Goal: Task Accomplishment & Management: Manage account settings

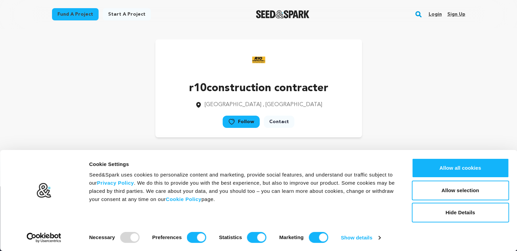
click at [458, 14] on link "Sign up" at bounding box center [456, 14] width 18 height 11
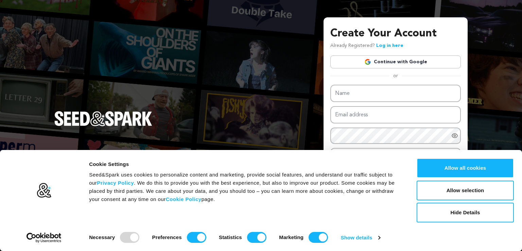
click at [411, 62] on link "Continue with Google" at bounding box center [396, 61] width 131 height 13
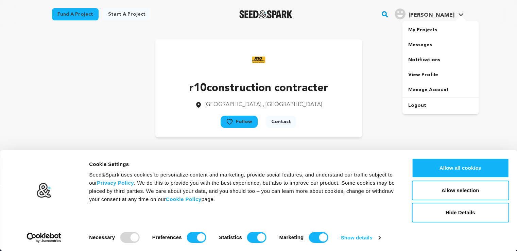
click at [439, 14] on span "tonton j." at bounding box center [432, 15] width 46 height 5
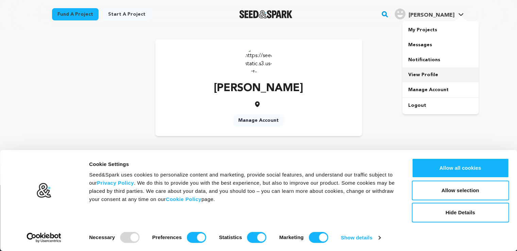
click at [429, 77] on link "View Profile" at bounding box center [441, 74] width 76 height 15
click at [441, 91] on link "Manage Account" at bounding box center [441, 89] width 76 height 15
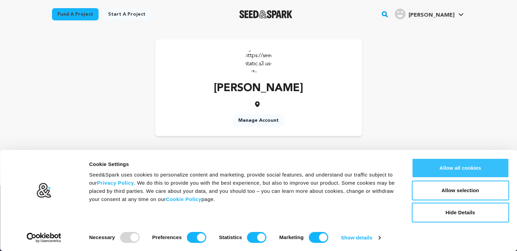
click at [469, 166] on button "Allow all cookies" at bounding box center [460, 168] width 97 height 20
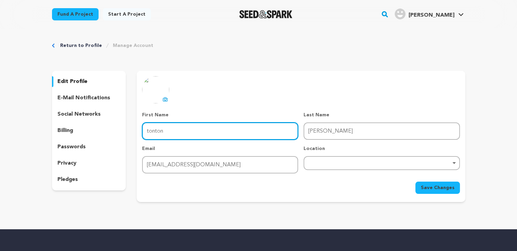
click at [200, 136] on input "tonton" at bounding box center [220, 130] width 156 height 17
type input "t"
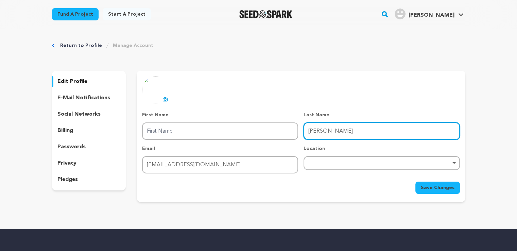
click at [322, 127] on input "john" at bounding box center [382, 130] width 156 height 17
type input "j"
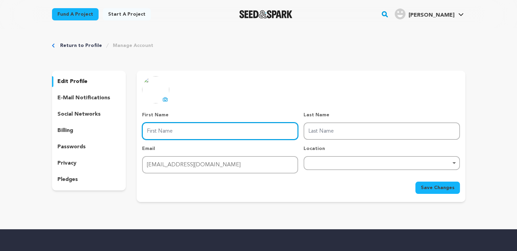
click at [161, 132] on input "First Name" at bounding box center [220, 130] width 156 height 17
type input "farworth"
drag, startPoint x: 170, startPoint y: 130, endPoint x: 154, endPoint y: 129, distance: 16.4
click at [154, 129] on input "farworth" at bounding box center [220, 130] width 156 height 17
click at [183, 132] on input "farworth" at bounding box center [220, 130] width 156 height 17
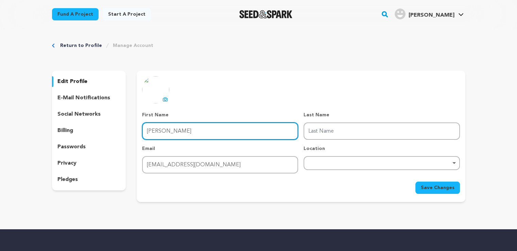
click at [156, 130] on input "farworth" at bounding box center [220, 130] width 156 height 17
click at [169, 129] on input "farworth" at bounding box center [220, 130] width 156 height 17
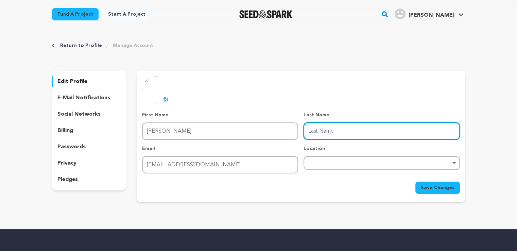
paste input "farworthplumbing"
click at [330, 130] on input "farworthplumbing" at bounding box center [382, 130] width 156 height 17
click at [323, 162] on div "Remove item" at bounding box center [381, 163] width 149 height 3
type input "plumbing"
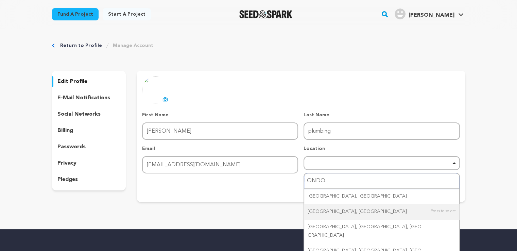
type input "LONDON"
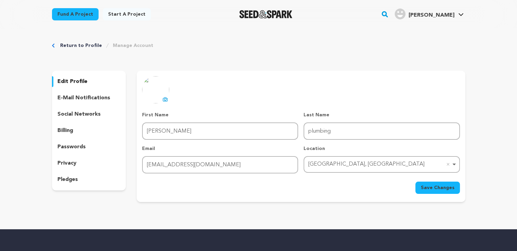
click at [166, 99] on icon at bounding box center [165, 100] width 3 height 2
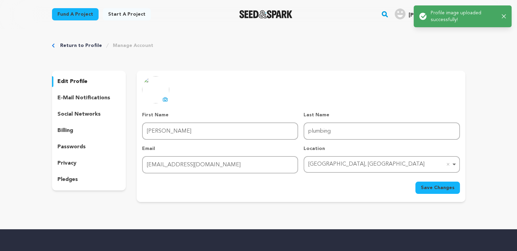
click at [436, 186] on span "Save Changes" at bounding box center [438, 187] width 34 height 7
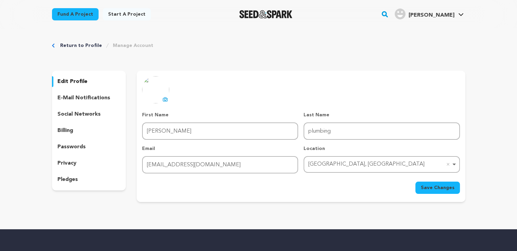
click at [443, 17] on span "tonton j." at bounding box center [432, 15] width 46 height 5
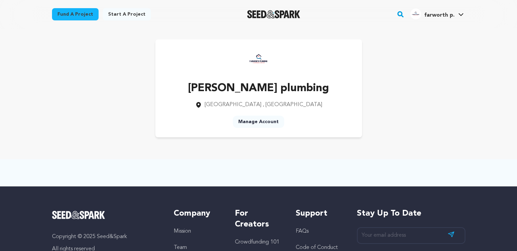
drag, startPoint x: 241, startPoint y: 1, endPoint x: 50, endPoint y: 47, distance: 196.3
click at [50, 47] on div "farworth plumbing London , England Manage Account" at bounding box center [258, 89] width 435 height 120
